Goal: Information Seeking & Learning: Find specific page/section

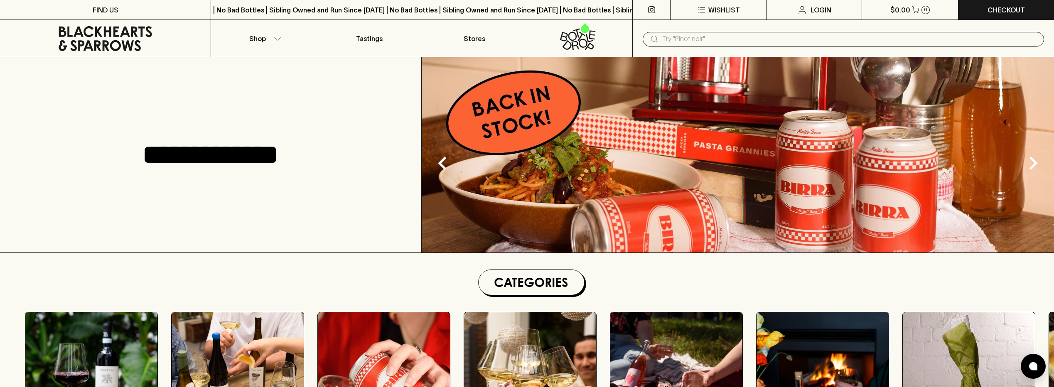
click at [663, 43] on input "text" at bounding box center [849, 38] width 375 height 13
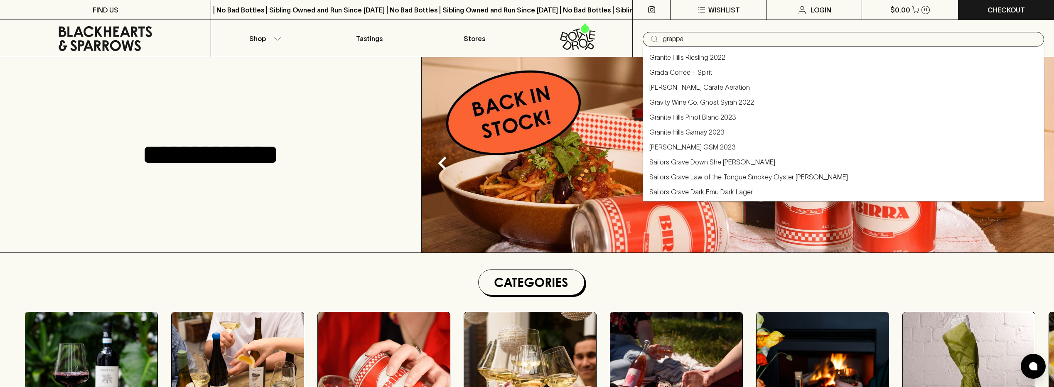
type input "grappa"
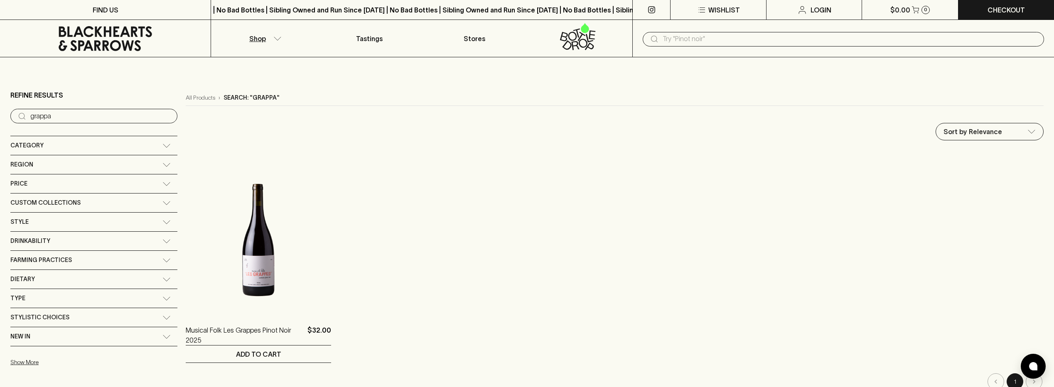
click at [45, 146] on div "Category" at bounding box center [86, 145] width 152 height 10
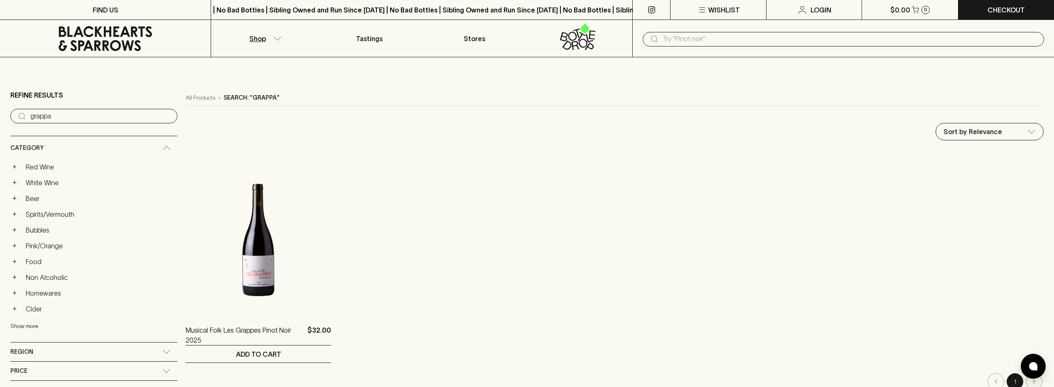
click at [31, 324] on button "Show more" at bounding box center [64, 326] width 109 height 17
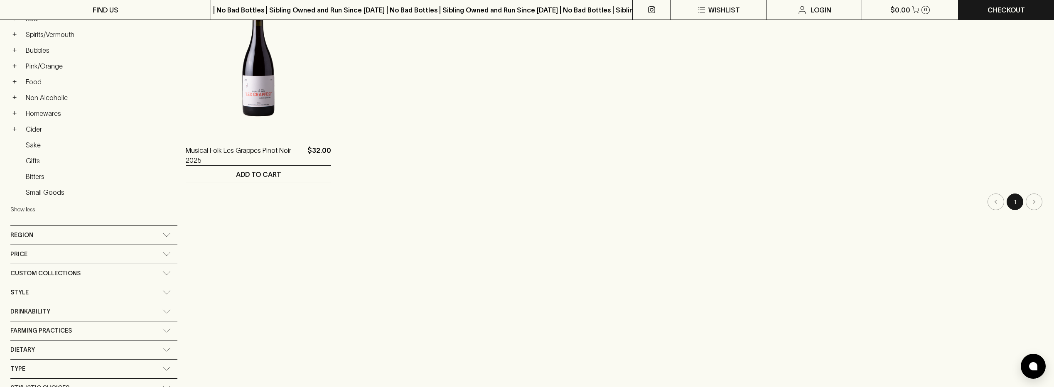
click at [36, 148] on link "Sake" at bounding box center [99, 145] width 155 height 14
